Goal: Use online tool/utility

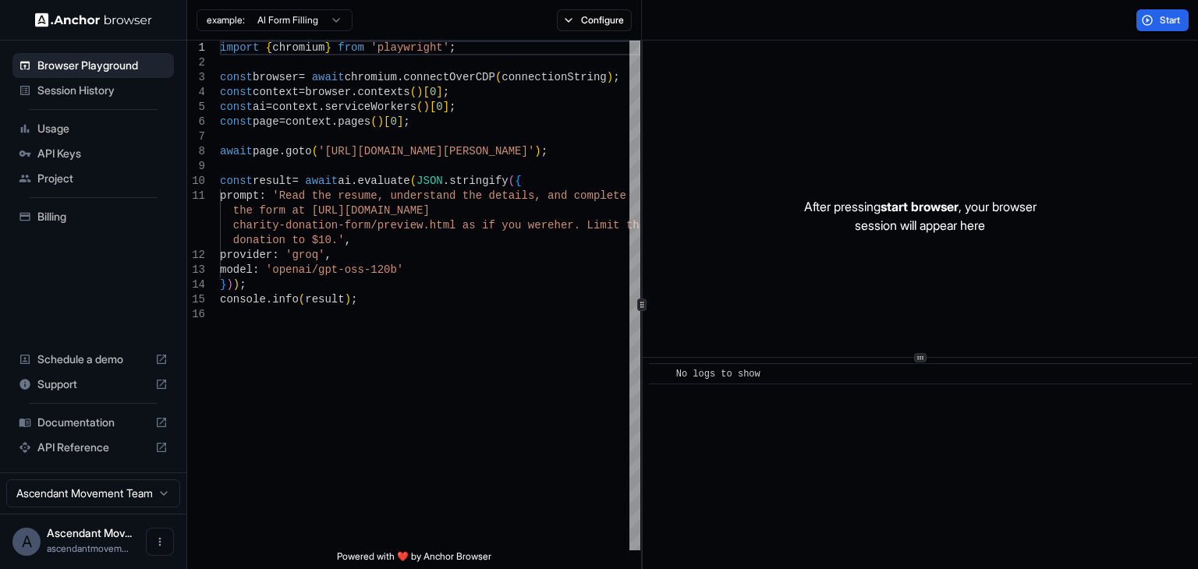
click at [333, 21] on html "Browser Playground Session History Usage API Keys Project Billing Schedule a de…" at bounding box center [599, 284] width 1198 height 569
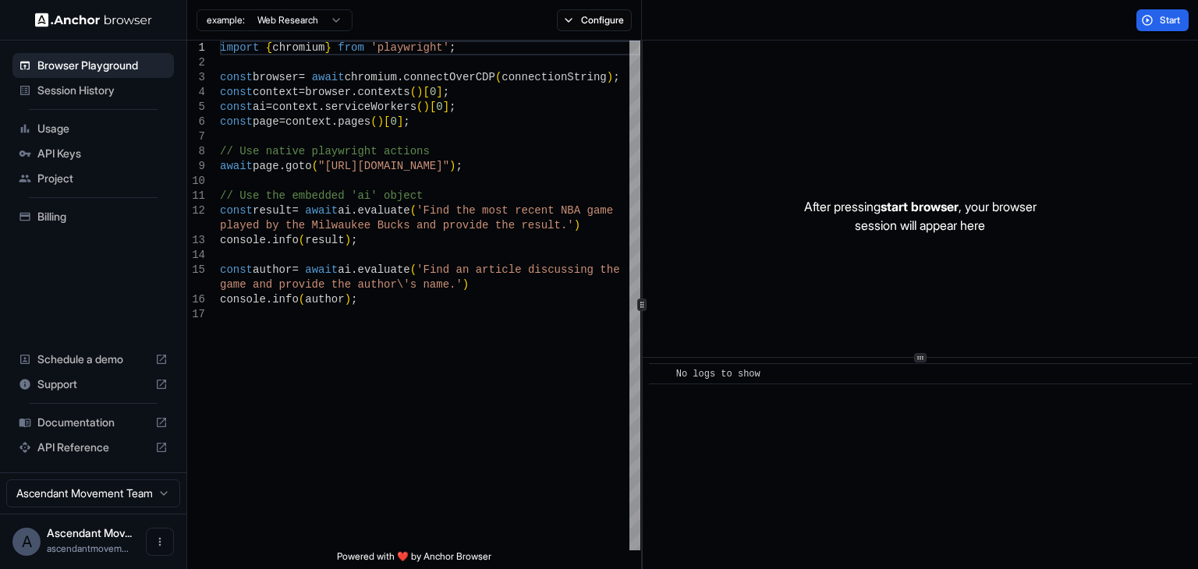
click at [337, 14] on html "Browser Playground Session History Usage API Keys Project Billing Schedule a de…" at bounding box center [599, 284] width 1198 height 569
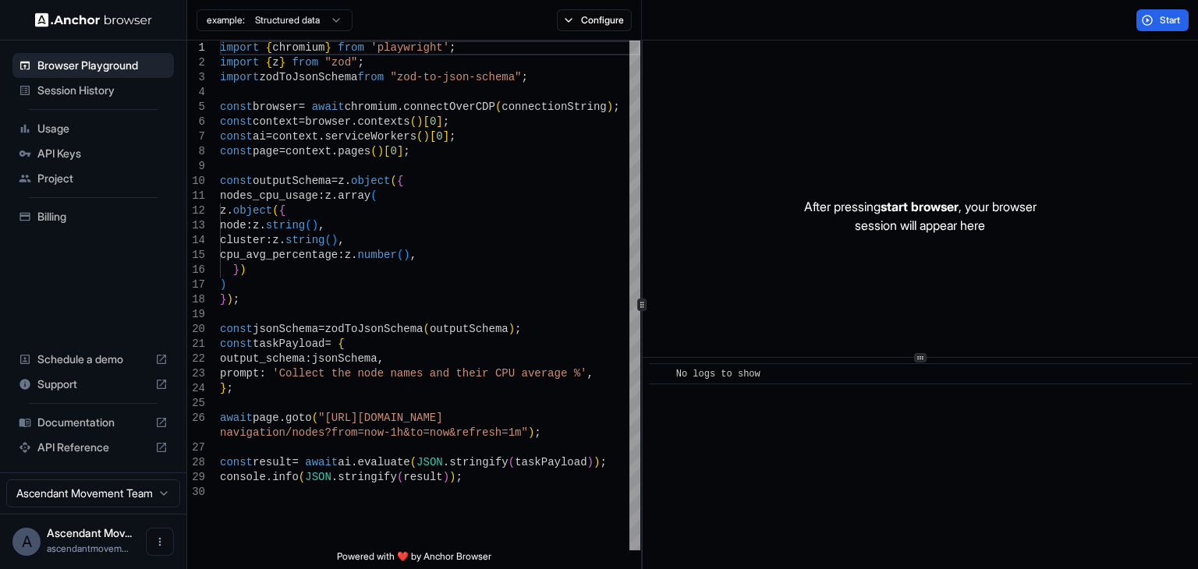
click at [339, 13] on html "Browser Playground Session History Usage API Keys Project Billing Schedule a de…" at bounding box center [599, 284] width 1198 height 569
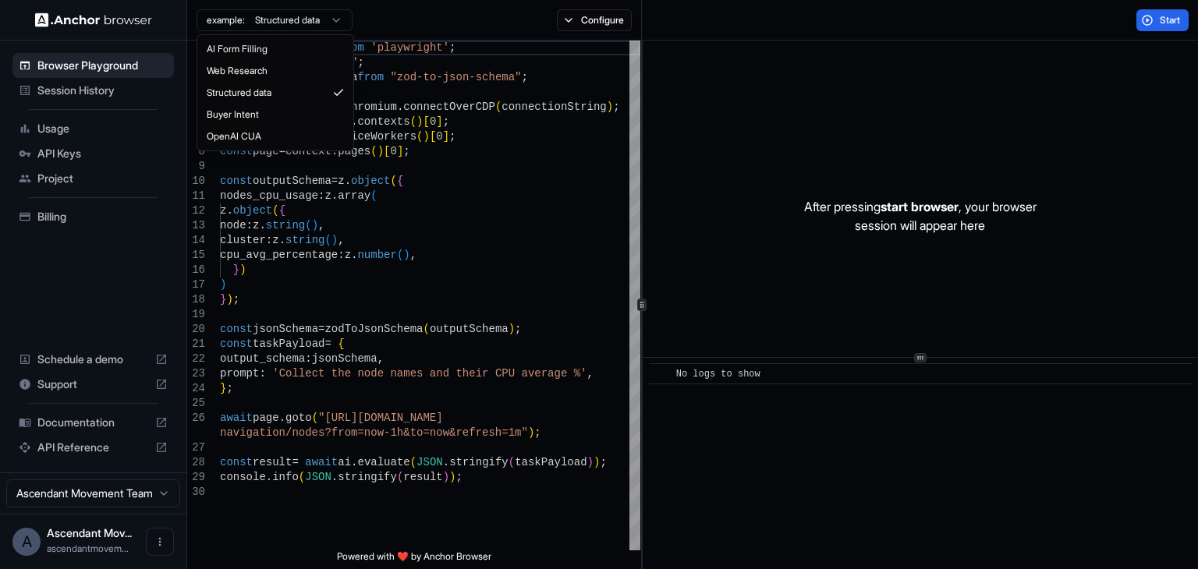
type textarea "**********"
